Goal: Information Seeking & Learning: Learn about a topic

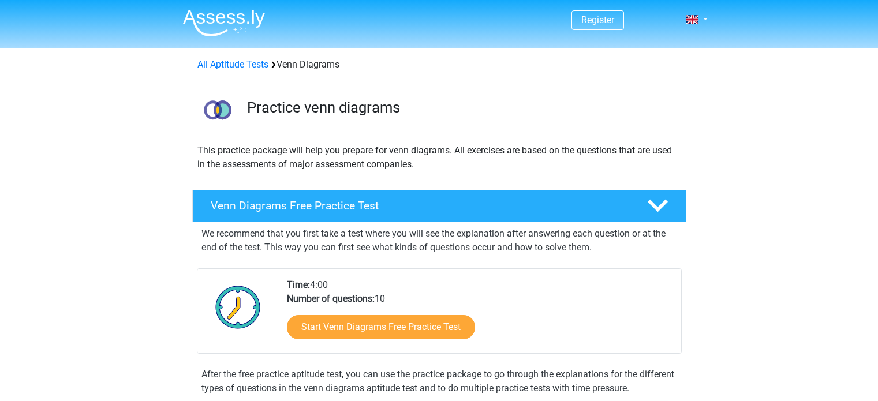
scroll to position [103, 0]
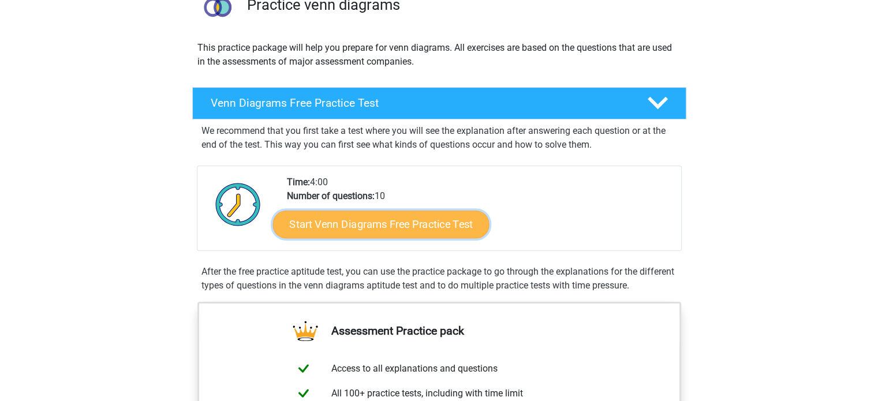
click at [398, 221] on link "Start Venn Diagrams Free Practice Test" at bounding box center [380, 225] width 216 height 28
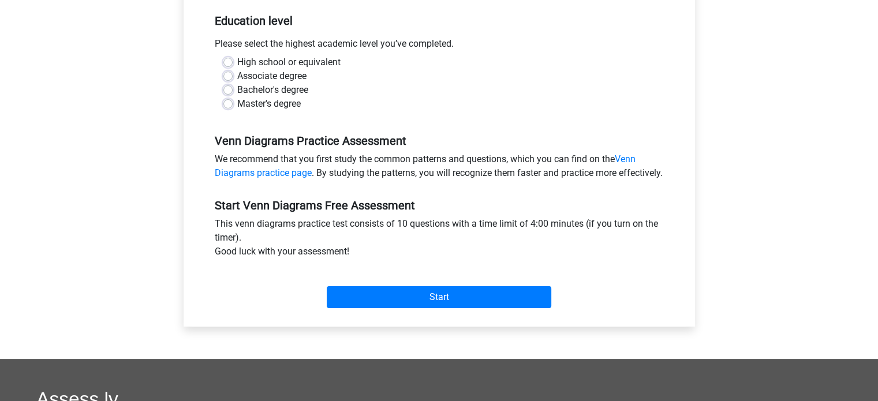
scroll to position [235, 0]
click at [237, 65] on label "High school or equivalent" at bounding box center [288, 62] width 103 height 14
click at [223, 65] on input "High school or equivalent" at bounding box center [227, 61] width 9 height 12
radio input "true"
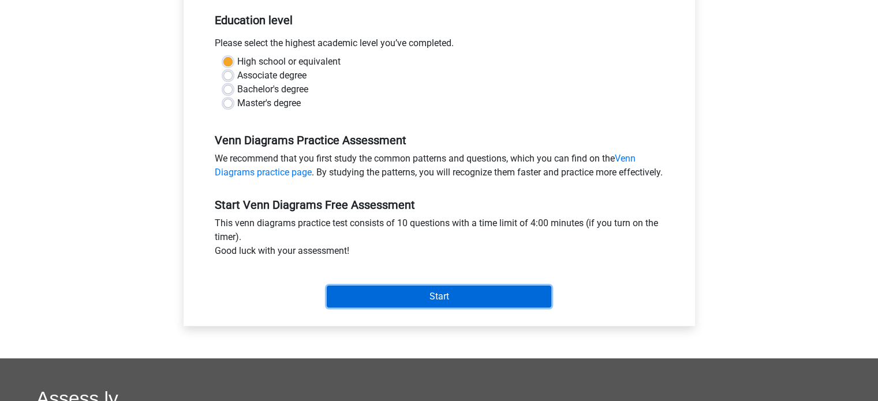
click at [511, 308] on input "Start" at bounding box center [439, 297] width 225 height 22
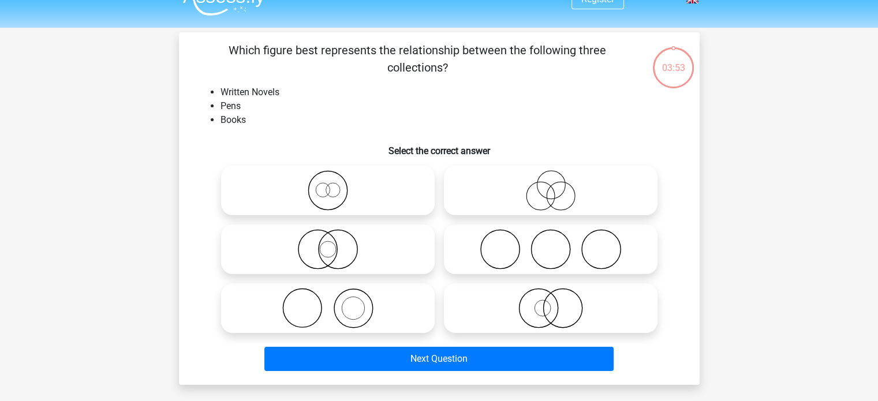
scroll to position [32, 0]
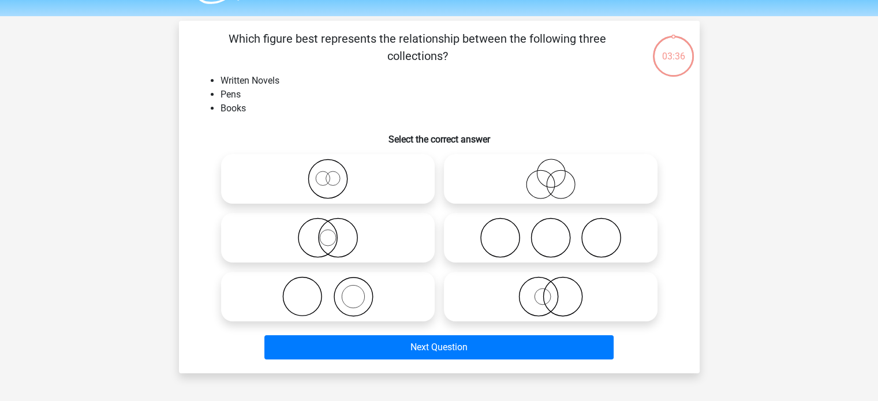
click at [561, 176] on icon at bounding box center [551, 179] width 204 height 40
click at [558, 173] on input "radio" at bounding box center [555, 170] width 8 height 8
radio input "true"
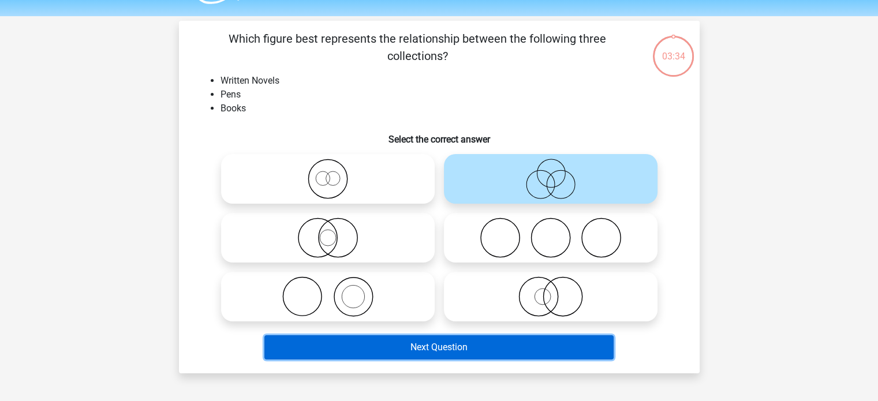
click at [481, 343] on button "Next Question" at bounding box center [438, 347] width 349 height 24
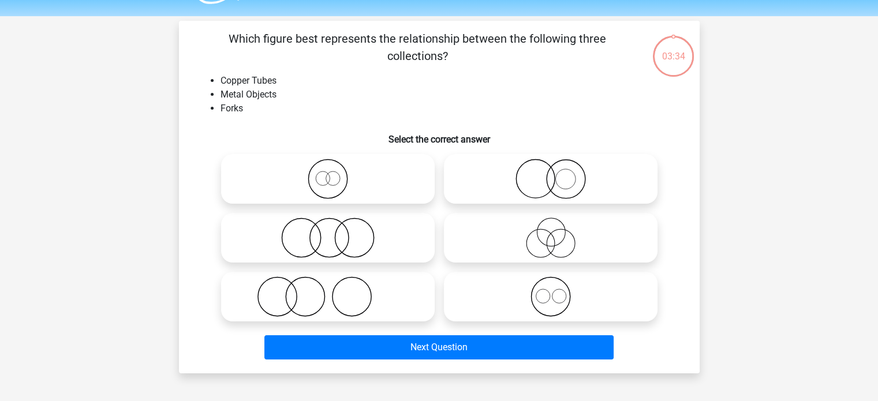
scroll to position [53, 0]
